Goal: Information Seeking & Learning: Find specific fact

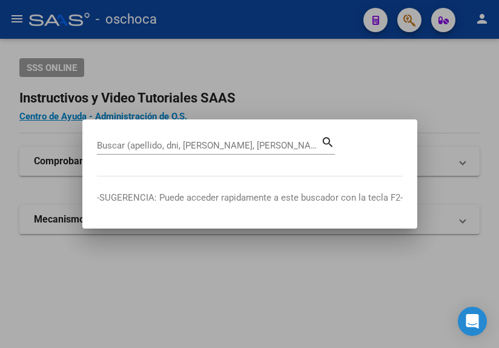
click at [156, 132] on mat-dialog-container "Buscar (apellido, dni, [PERSON_NAME], nro traspaso, cuit, obra social) search -…" at bounding box center [249, 173] width 335 height 108
click at [149, 138] on div "Buscar (apellido, dni, [PERSON_NAME], [PERSON_NAME], cuit, obra social)" at bounding box center [209, 145] width 224 height 18
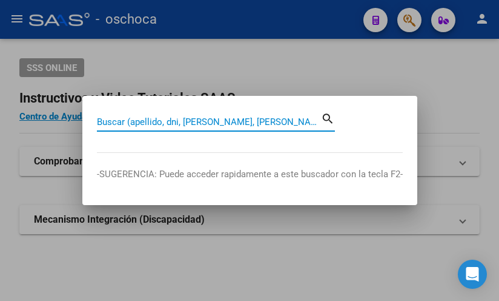
click at [157, 59] on div at bounding box center [249, 150] width 499 height 301
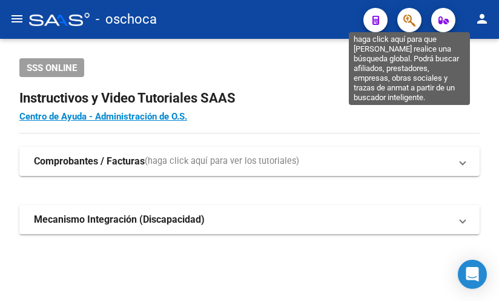
click at [406, 19] on icon "button" at bounding box center [410, 20] width 12 height 14
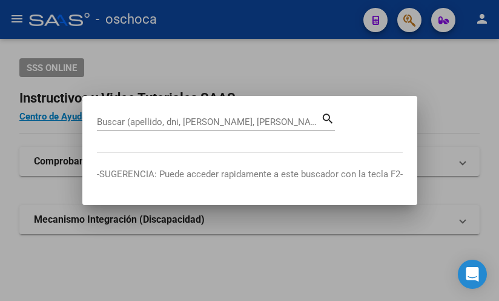
click at [106, 121] on input "Buscar (apellido, dni, [PERSON_NAME], [PERSON_NAME], cuit, obra social)" at bounding box center [209, 121] width 224 height 11
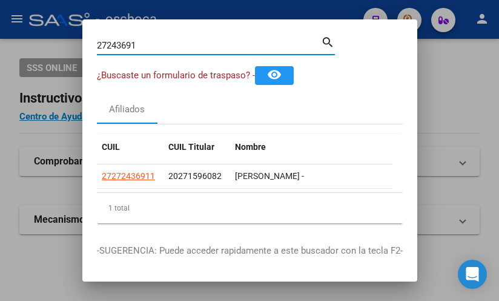
drag, startPoint x: 140, startPoint y: 46, endPoint x: -61, endPoint y: 25, distance: 202.3
click at [0, 25] on html "menu - oschoca person Firma Express Inicio Instructivos Contacto OS Padrón Afil…" at bounding box center [249, 150] width 499 height 301
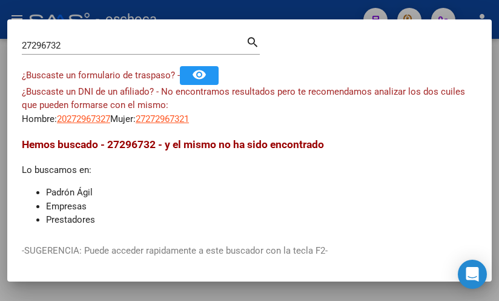
drag, startPoint x: 76, startPoint y: 38, endPoint x: 54, endPoint y: 47, distance: 23.6
click at [54, 47] on div "27296732 Buscar (apellido, dni, cuil, [PERSON_NAME], cuit, obra social)" at bounding box center [134, 45] width 224 height 18
drag, startPoint x: 67, startPoint y: 42, endPoint x: -5, endPoint y: 35, distance: 72.4
click at [0, 35] on html "menu - oschoca person Firma Express Inicio Instructivos Contacto OS Padrón Afil…" at bounding box center [249, 150] width 499 height 301
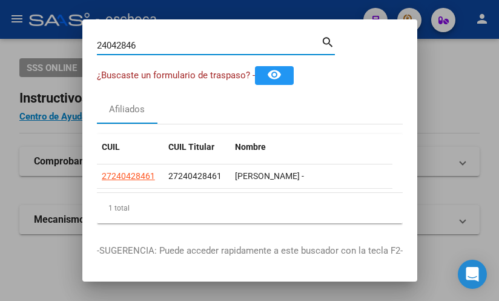
click at [144, 42] on input "24042846" at bounding box center [209, 45] width 224 height 11
drag, startPoint x: 139, startPoint y: 44, endPoint x: -76, endPoint y: 33, distance: 215.5
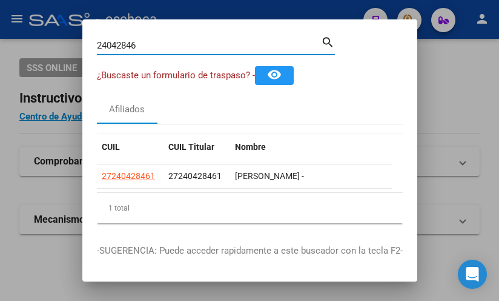
click at [0, 33] on html "menu - oschoca person Firma Express Inicio Instructivos Contacto OS Padrón Afil…" at bounding box center [249, 150] width 499 height 301
click at [144, 50] on input "24042846" at bounding box center [209, 45] width 224 height 11
click at [144, 49] on input "24042846" at bounding box center [209, 45] width 224 height 11
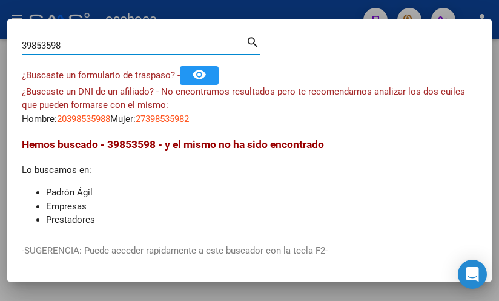
drag, startPoint x: 123, startPoint y: 44, endPoint x: 57, endPoint y: 39, distance: 66.2
click at [63, 41] on input "39853598" at bounding box center [134, 45] width 224 height 11
drag, startPoint x: 78, startPoint y: 45, endPoint x: -136, endPoint y: -15, distance: 223.0
click at [0, 0] on html "menu - oschoca person Firma Express Inicio Instructivos Contacto OS Padrón Afil…" at bounding box center [249, 150] width 499 height 301
drag, startPoint x: 72, startPoint y: 44, endPoint x: -250, endPoint y: 8, distance: 324.4
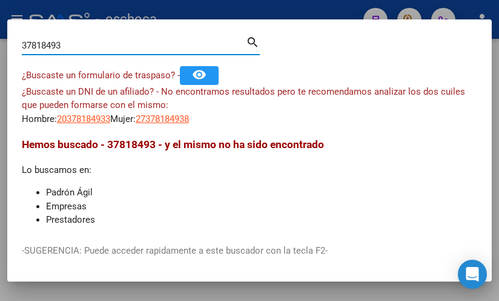
click at [0, 8] on html "menu - oschoca person Firma Express Inicio Instructivos Contacto OS Padrón Afil…" at bounding box center [249, 150] width 499 height 301
drag, startPoint x: 78, startPoint y: 44, endPoint x: -104, endPoint y: 30, distance: 183.0
click at [0, 30] on html "menu - oschoca person Firma Express Inicio Instructivos Contacto OS Padrón Afil…" at bounding box center [249, 150] width 499 height 301
click at [54, 41] on input "2830" at bounding box center [134, 45] width 224 height 11
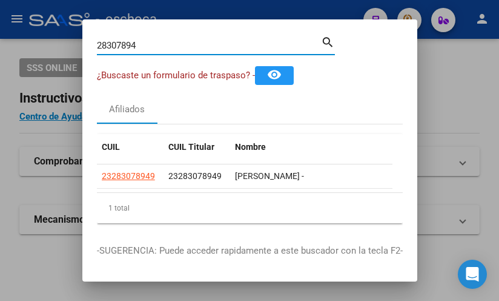
drag, startPoint x: 145, startPoint y: 47, endPoint x: -69, endPoint y: -7, distance: 220.7
click at [0, 0] on html "menu - oschoca person Firma Express Inicio Instructivos Contacto OS Padrón Afil…" at bounding box center [249, 150] width 499 height 301
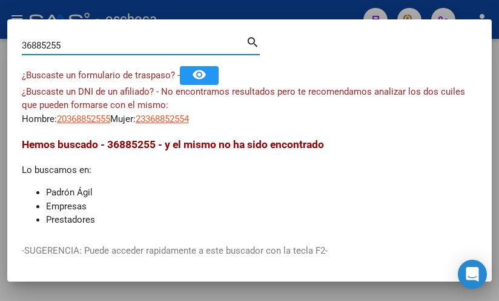
drag, startPoint x: 78, startPoint y: 47, endPoint x: -48, endPoint y: 10, distance: 131.6
click at [0, 10] on html "menu - oschoca person Firma Express Inicio Instructivos Contacto OS Padrón Afil…" at bounding box center [249, 150] width 499 height 301
drag, startPoint x: 78, startPoint y: 47, endPoint x: -209, endPoint y: -25, distance: 295.8
click at [0, 0] on html "menu - oschoca person Firma Express Inicio Instructivos Contacto OS Padrón Afil…" at bounding box center [249, 150] width 499 height 301
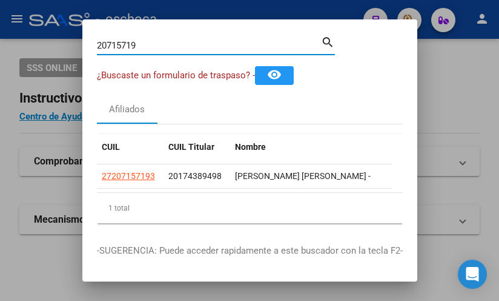
drag, startPoint x: 147, startPoint y: 45, endPoint x: -37, endPoint y: 12, distance: 187.2
click at [0, 12] on html "menu - oschoca person Firma Express Inicio Instructivos Contacto OS Padrón Afil…" at bounding box center [249, 150] width 499 height 301
drag, startPoint x: 119, startPoint y: 42, endPoint x: 112, endPoint y: 43, distance: 7.3
click at [112, 43] on input "347" at bounding box center [209, 45] width 224 height 11
drag, startPoint x: 150, startPoint y: 47, endPoint x: -116, endPoint y: -38, distance: 279.1
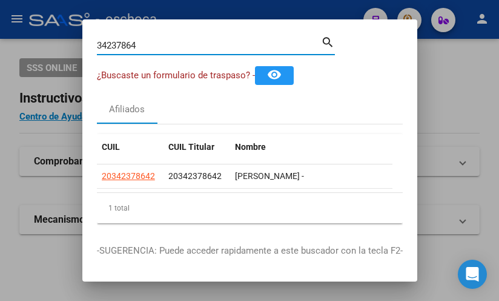
click at [0, 0] on html "menu - oschoca person Firma Express Inicio Instructivos Contacto OS Padrón Afil…" at bounding box center [249, 150] width 499 height 301
drag, startPoint x: 141, startPoint y: 42, endPoint x: -56, endPoint y: 3, distance: 200.3
click at [0, 3] on html "menu - oschoca person Firma Express Inicio Instructivos Contacto OS Padrón Afil…" at bounding box center [249, 150] width 499 height 301
type input "2"
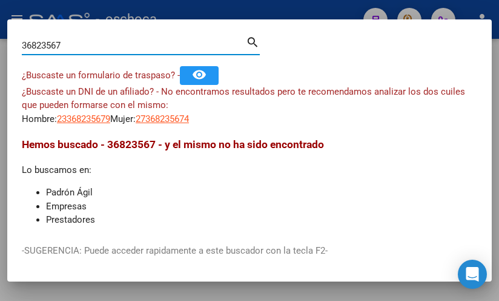
drag, startPoint x: 98, startPoint y: 47, endPoint x: -162, endPoint y: 5, distance: 263.4
click at [0, 5] on html "menu - oschoca person Firma Express Inicio Instructivos Contacto OS Padrón Afil…" at bounding box center [249, 150] width 499 height 301
drag, startPoint x: 74, startPoint y: 47, endPoint x: -254, endPoint y: 17, distance: 329.3
click at [0, 17] on html "menu - oschoca person Firma Express Inicio Instructivos Contacto OS Padrón Afil…" at bounding box center [249, 150] width 499 height 301
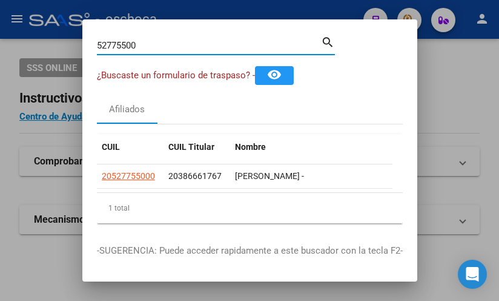
drag, startPoint x: 144, startPoint y: 42, endPoint x: -68, endPoint y: 53, distance: 212.4
click at [0, 53] on html "menu - oschoca person Firma Express Inicio Instructivos Contacto OS Padrón Afil…" at bounding box center [249, 150] width 499 height 301
drag, startPoint x: 148, startPoint y: 49, endPoint x: 18, endPoint y: 0, distance: 139.3
click at [33, 16] on div "20715057 Buscar (apellido, dni, cuil, nro traspaso, cuit, obra social) search ¿…" at bounding box center [249, 150] width 499 height 301
type input "57093542"
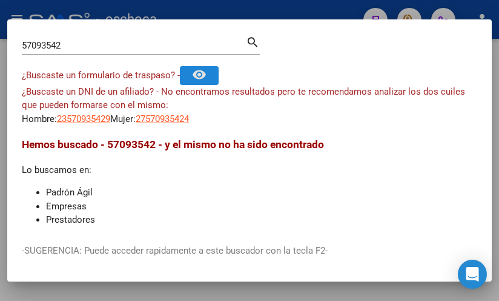
click at [92, 45] on input "57093542" at bounding box center [134, 45] width 224 height 11
drag, startPoint x: 98, startPoint y: 46, endPoint x: -148, endPoint y: 3, distance: 249.8
click at [0, 3] on html "menu - oschoca person Firma Express Inicio Instructivos Contacto OS Padrón Afil…" at bounding box center [249, 150] width 499 height 301
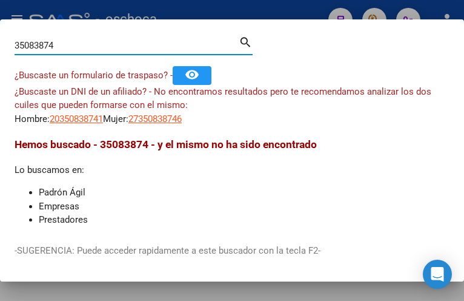
drag, startPoint x: 68, startPoint y: 49, endPoint x: -245, endPoint y: -18, distance: 321.0
click at [0, 0] on html "menu - oschoca person Firma Express Inicio Instructivos Contacto OS Padrón Afil…" at bounding box center [232, 150] width 464 height 301
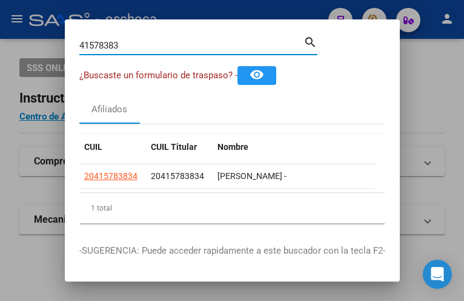
drag, startPoint x: 130, startPoint y: 43, endPoint x: 22, endPoint y: 39, distance: 107.9
click at [42, 42] on div "41578383 Buscar (apellido, dni, cuil, nro traspaso, cuit, obra social) search ¿…" at bounding box center [232, 150] width 464 height 301
drag, startPoint x: 118, startPoint y: 50, endPoint x: -96, endPoint y: -18, distance: 223.7
click at [0, 0] on html "menu - oschoca person Firma Express Inicio Instructivos Contacto OS Padrón Afil…" at bounding box center [232, 150] width 464 height 301
drag, startPoint x: 126, startPoint y: 43, endPoint x: -72, endPoint y: -12, distance: 205.7
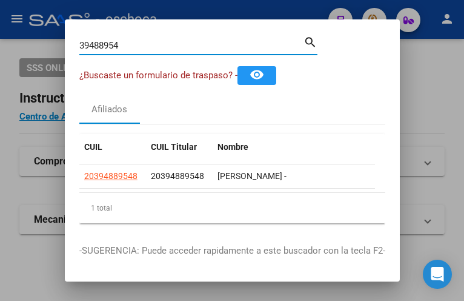
click at [0, 0] on html "menu - oschoca person Firma Express Inicio Instructivos Contacto OS Padrón Afil…" at bounding box center [232, 150] width 464 height 301
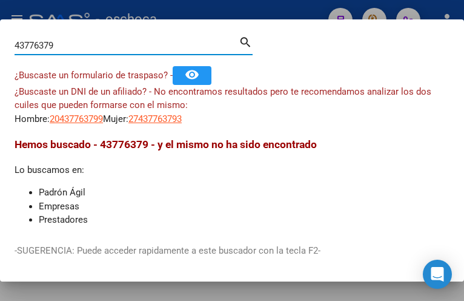
drag, startPoint x: 81, startPoint y: 44, endPoint x: -32, endPoint y: 30, distance: 113.6
click at [0, 30] on html "menu - oschoca person Firma Express Inicio Instructivos Contacto OS Padrón Afil…" at bounding box center [232, 150] width 464 height 301
drag, startPoint x: 64, startPoint y: 44, endPoint x: -53, endPoint y: 14, distance: 120.3
click at [0, 14] on html "menu - oschoca person Firma Express Inicio Instructivos Contacto OS Padrón Afil…" at bounding box center [232, 150] width 464 height 301
drag, startPoint x: 63, startPoint y: 46, endPoint x: 2, endPoint y: 24, distance: 64.6
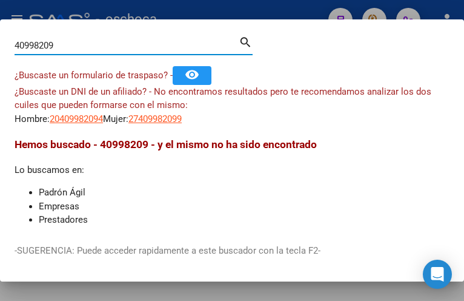
click at [16, 42] on input "40998209" at bounding box center [127, 45] width 224 height 11
click at [82, 44] on input "39156527" at bounding box center [127, 45] width 224 height 11
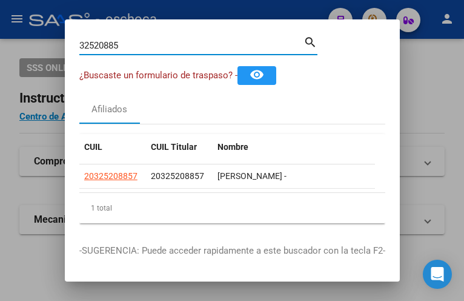
drag, startPoint x: 146, startPoint y: 49, endPoint x: 4, endPoint y: 31, distance: 143.0
click at [23, 42] on div "32520885 Buscar (apellido, dni, cuil, nro traspaso, cuit, obra social) search ¿…" at bounding box center [232, 150] width 464 height 301
drag, startPoint x: 130, startPoint y: 42, endPoint x: 2, endPoint y: 36, distance: 128.0
click at [25, 36] on div "20715719 Buscar (apellido, dni, cuil, nro traspaso, cuit, obra social) search ¿…" at bounding box center [232, 150] width 464 height 301
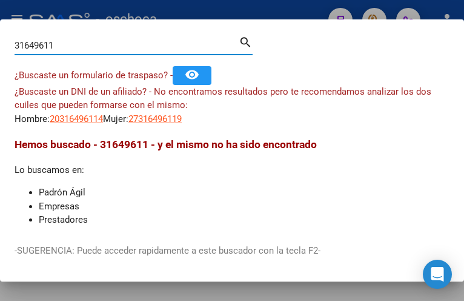
drag, startPoint x: 95, startPoint y: 40, endPoint x: -30, endPoint y: 28, distance: 125.4
click at [0, 28] on html "menu - oschoca person Firma Express Inicio Instructivos Contacto OS Padrón Afil…" at bounding box center [232, 150] width 464 height 301
type input "28873374"
